Goal: Information Seeking & Learning: Check status

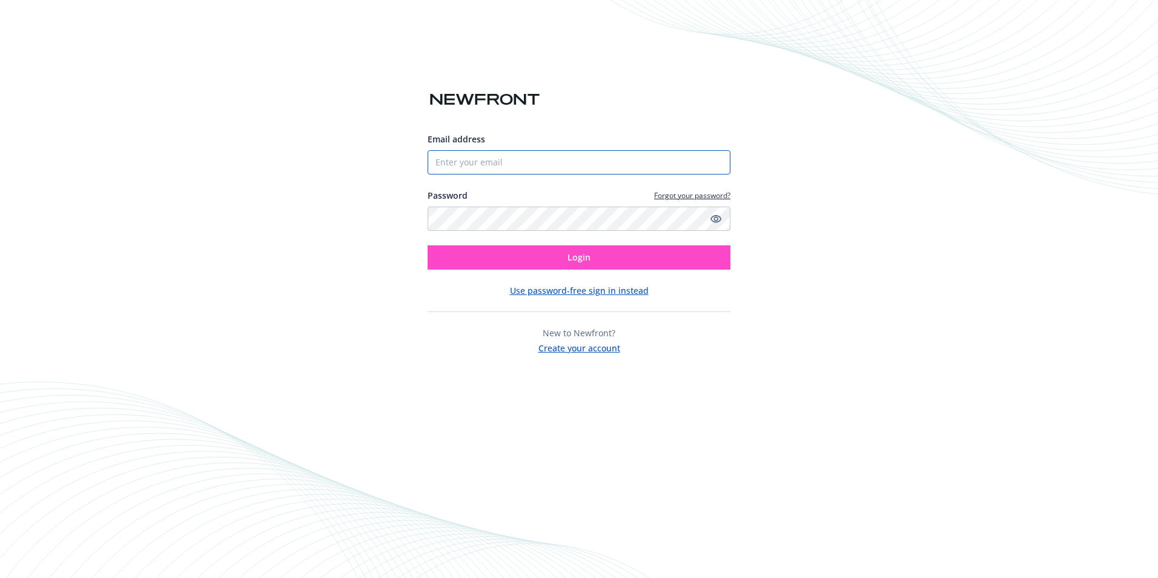
type input "[PERSON_NAME][EMAIL_ADDRESS][PERSON_NAME][DOMAIN_NAME]"
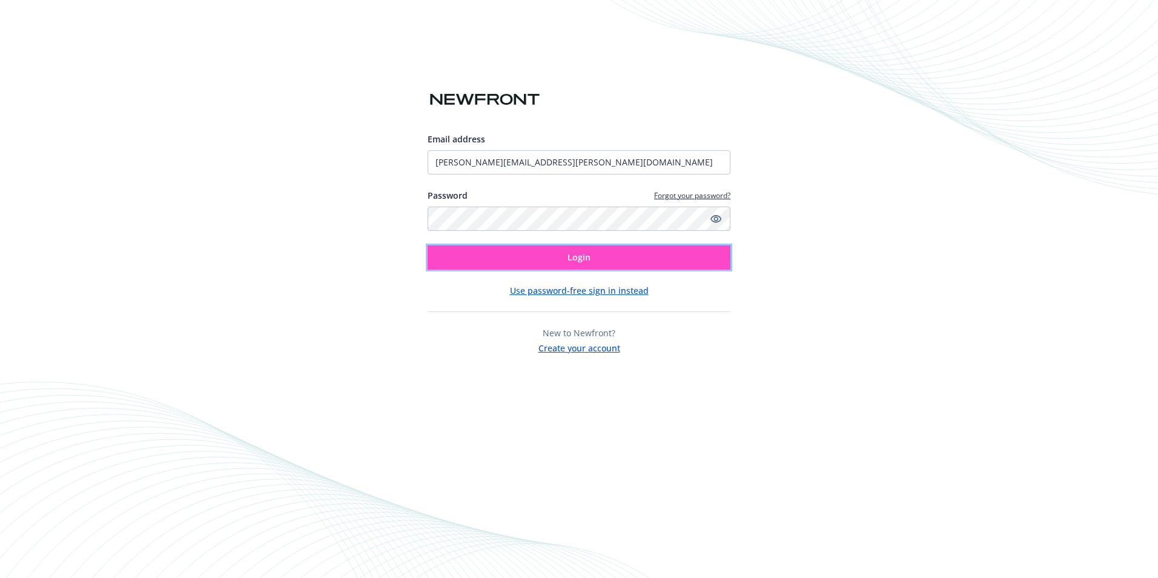
click at [576, 260] on span "Login" at bounding box center [578, 257] width 23 height 12
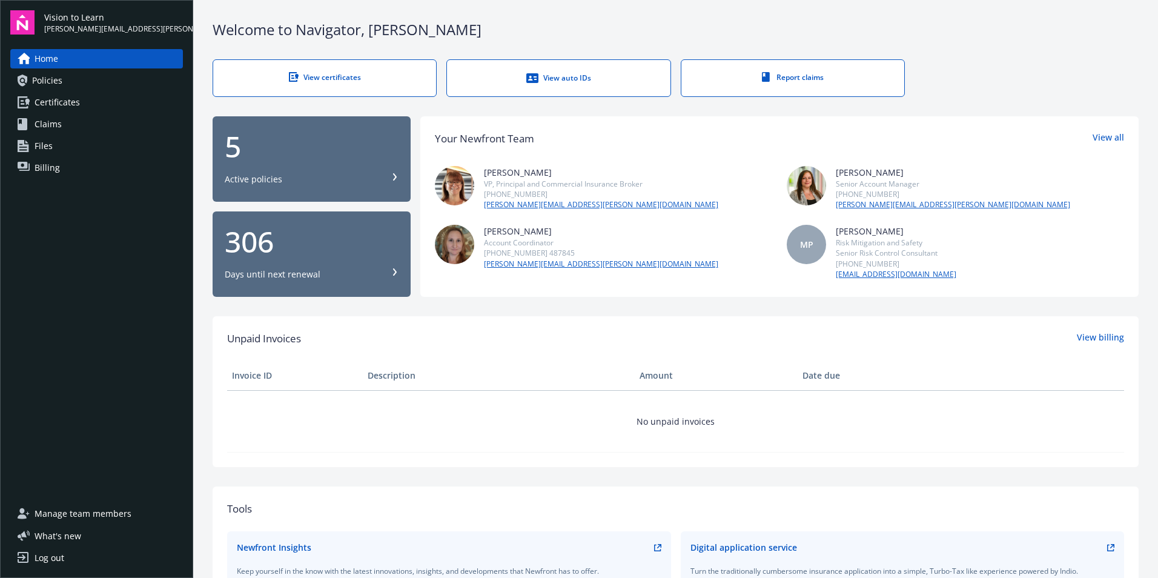
click at [562, 75] on div "View auto IDs" at bounding box center [558, 78] width 174 height 12
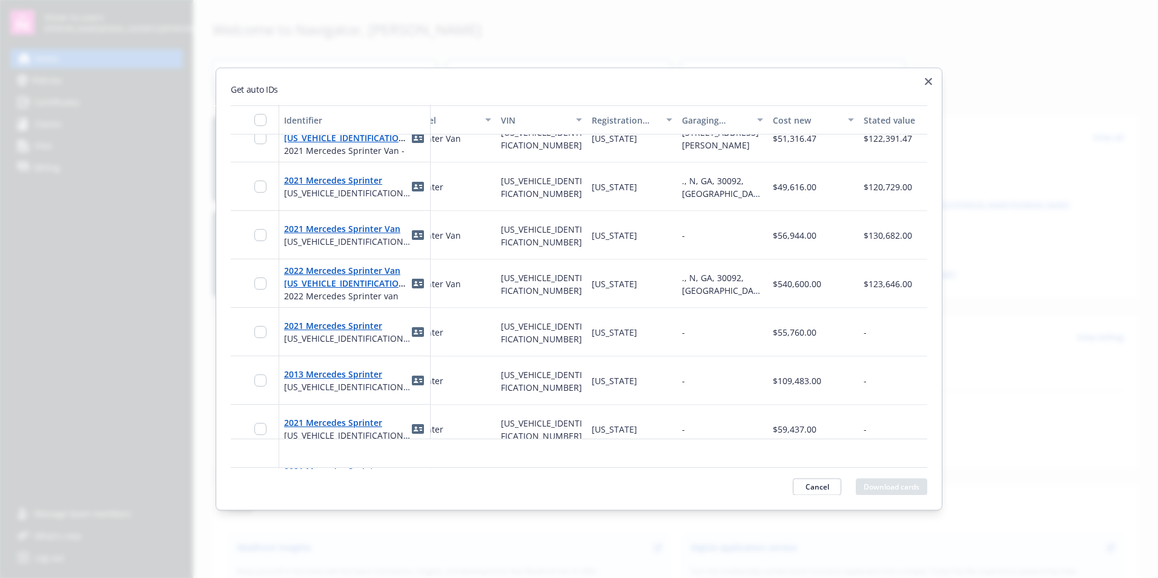
scroll to position [504, 291]
click at [615, 120] on div "Registration state" at bounding box center [631, 119] width 67 height 13
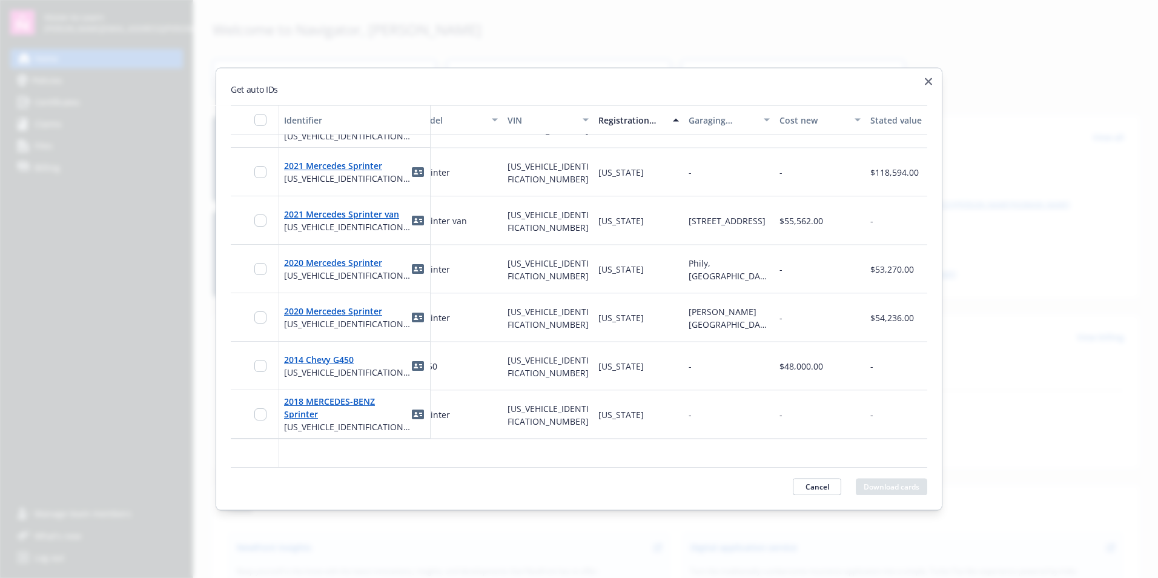
scroll to position [2175, 291]
click at [928, 84] on icon "button" at bounding box center [928, 81] width 7 height 7
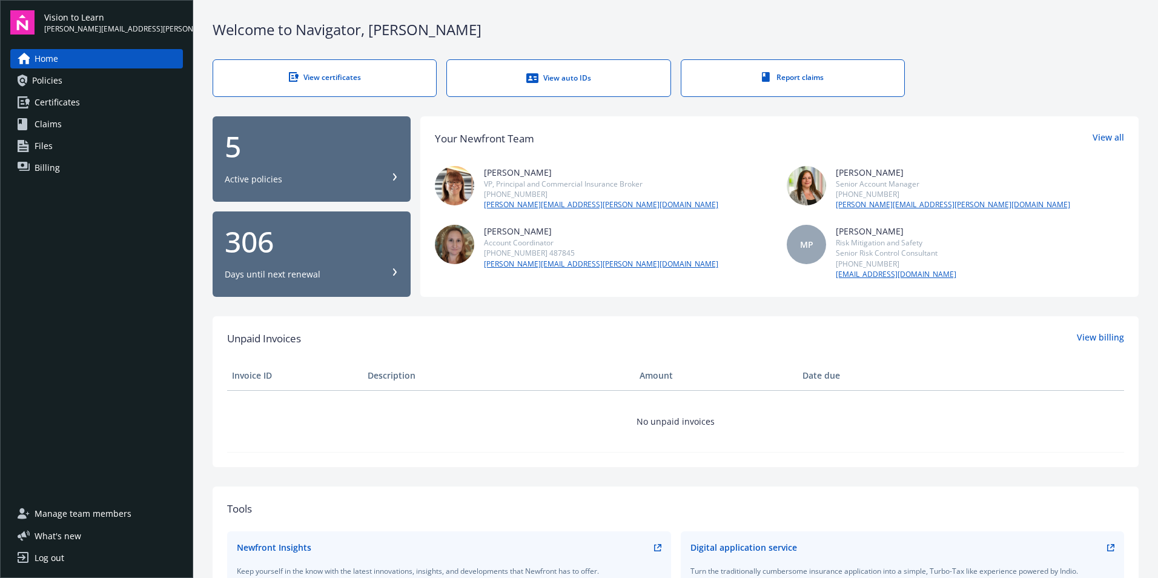
click at [554, 78] on div "View auto IDs" at bounding box center [558, 78] width 174 height 12
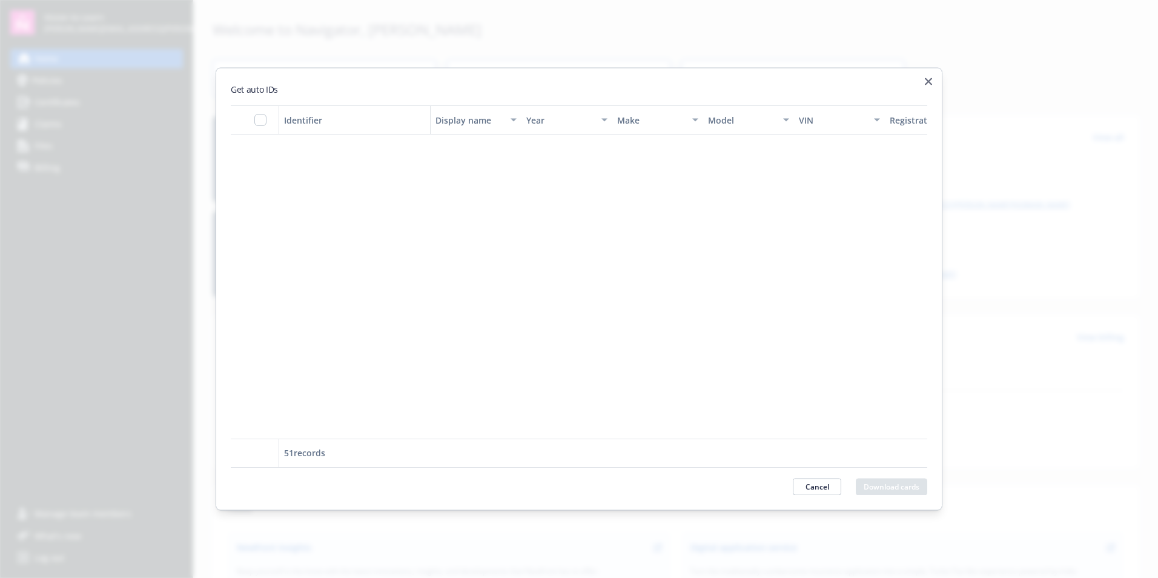
scroll to position [0, 0]
